Goal: Information Seeking & Learning: Find specific fact

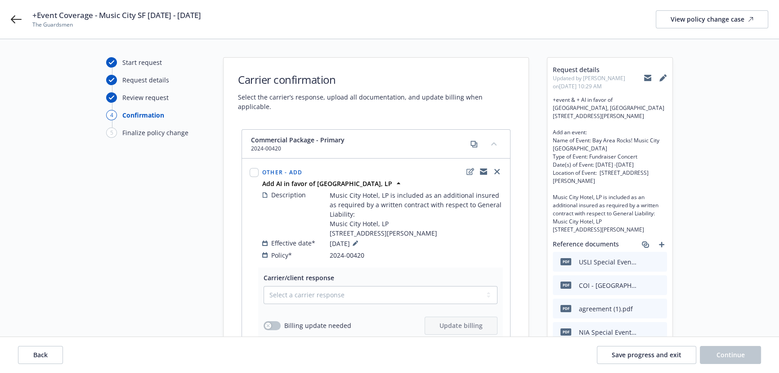
scroll to position [41, 0]
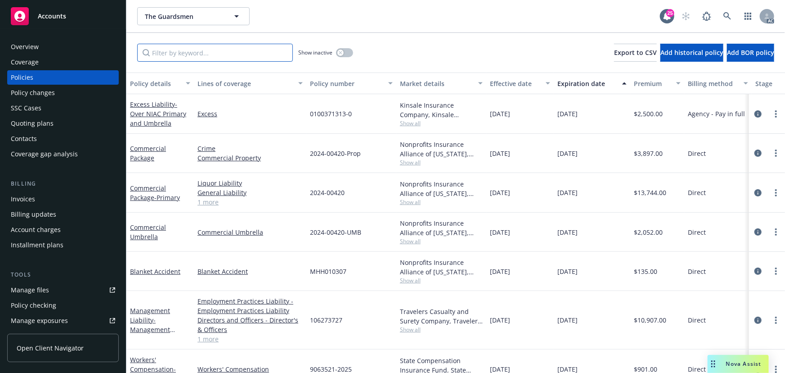
click at [215, 53] on input "Filter by keyword..." at bounding box center [215, 53] width 156 height 18
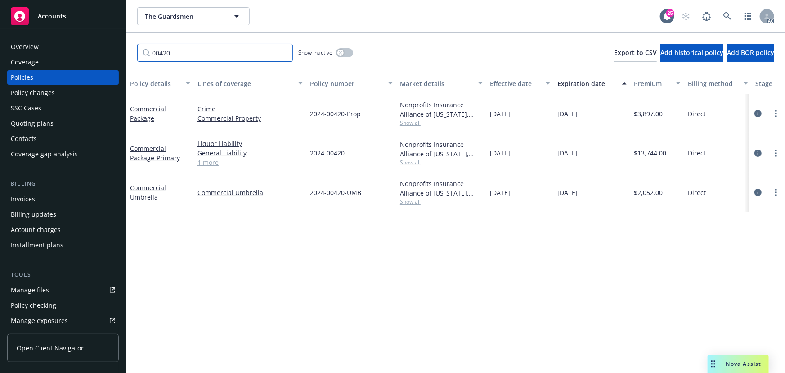
type input "00420"
click at [412, 160] on span "Show all" at bounding box center [441, 162] width 83 height 8
click at [541, 227] on div "Policy details Lines of coverage Policy number Market details Effective date Ex…" at bounding box center [455, 222] width 659 height 300
click at [755, 150] on icon "circleInformation" at bounding box center [758, 152] width 7 height 7
